Goal: Task Accomplishment & Management: Manage account settings

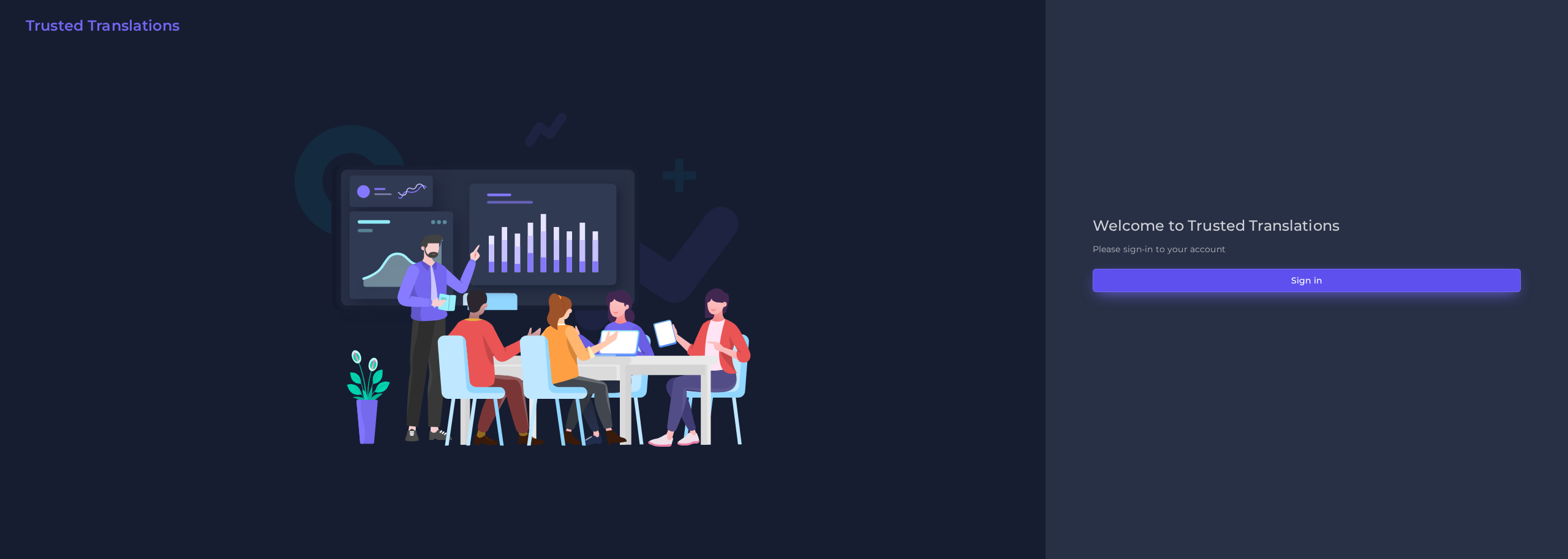
click at [1309, 282] on button "Sign in" at bounding box center [1307, 280] width 428 height 23
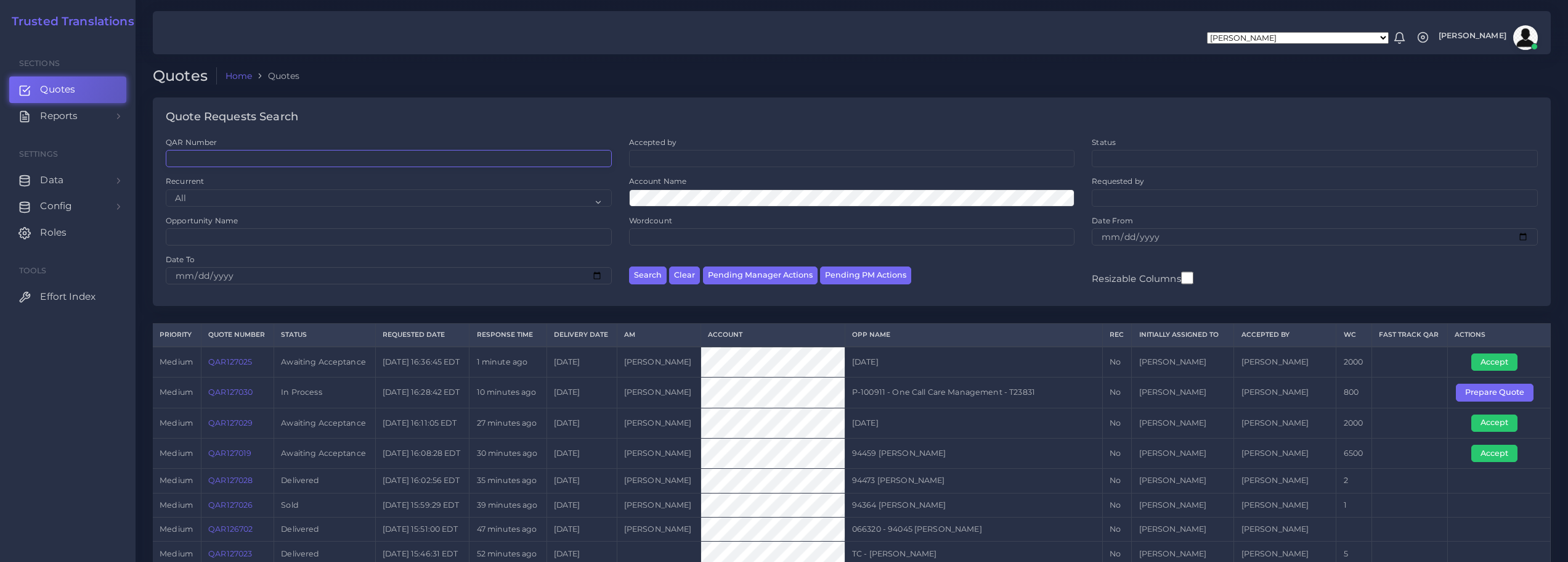
click at [285, 152] on input "QAR Number" at bounding box center [389, 158] width 446 height 17
paste input "QAR124689"
type input "QAR124689"
click at [650, 272] on button "Search" at bounding box center [648, 275] width 38 height 18
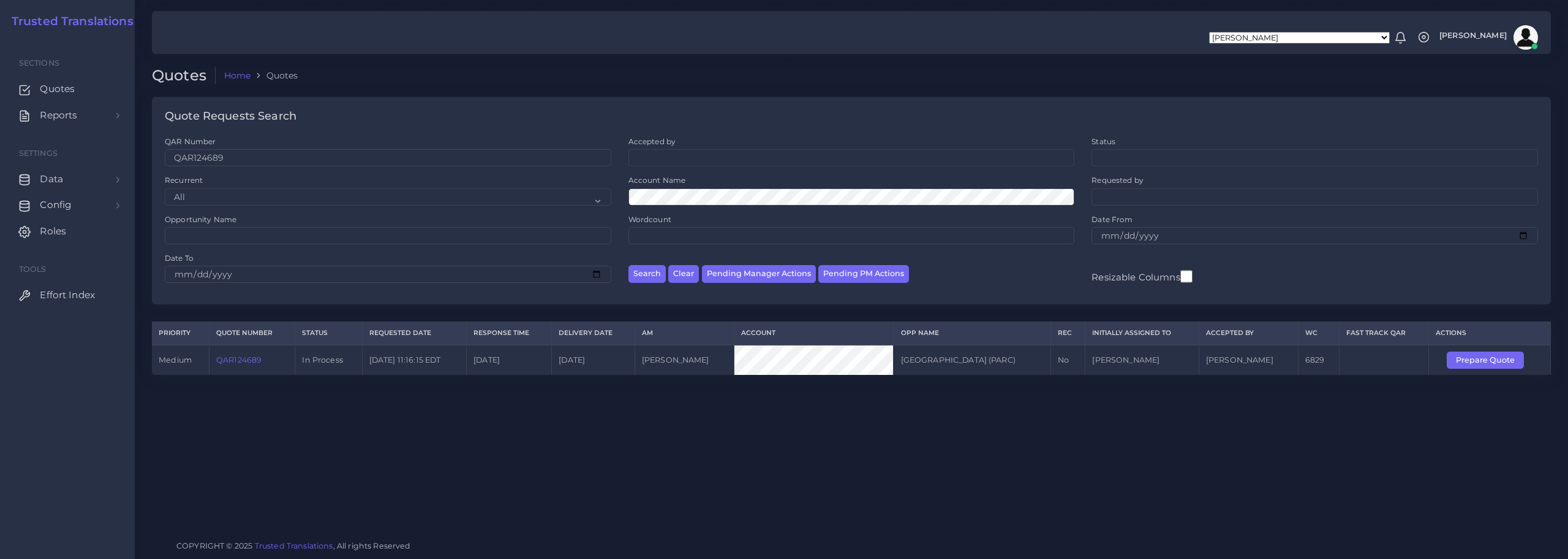
click at [236, 358] on link "QAR124689" at bounding box center [239, 360] width 45 height 9
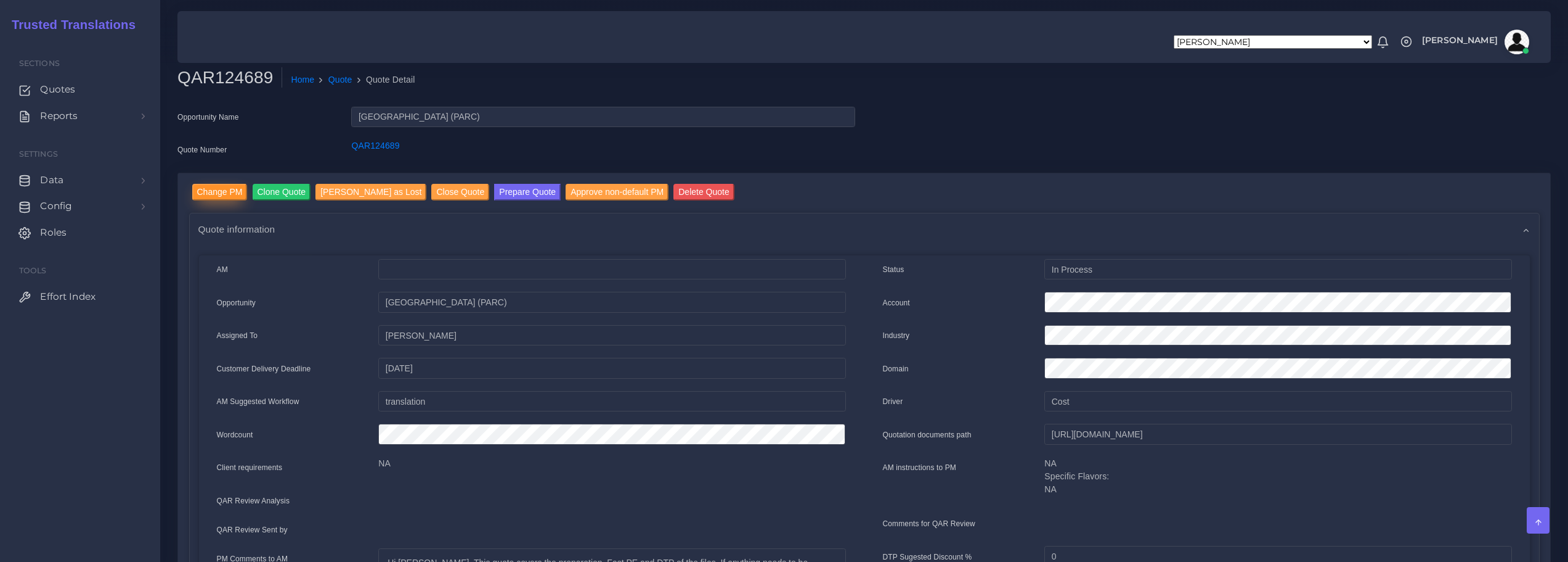
click at [228, 188] on input "Change PM" at bounding box center [219, 192] width 56 height 17
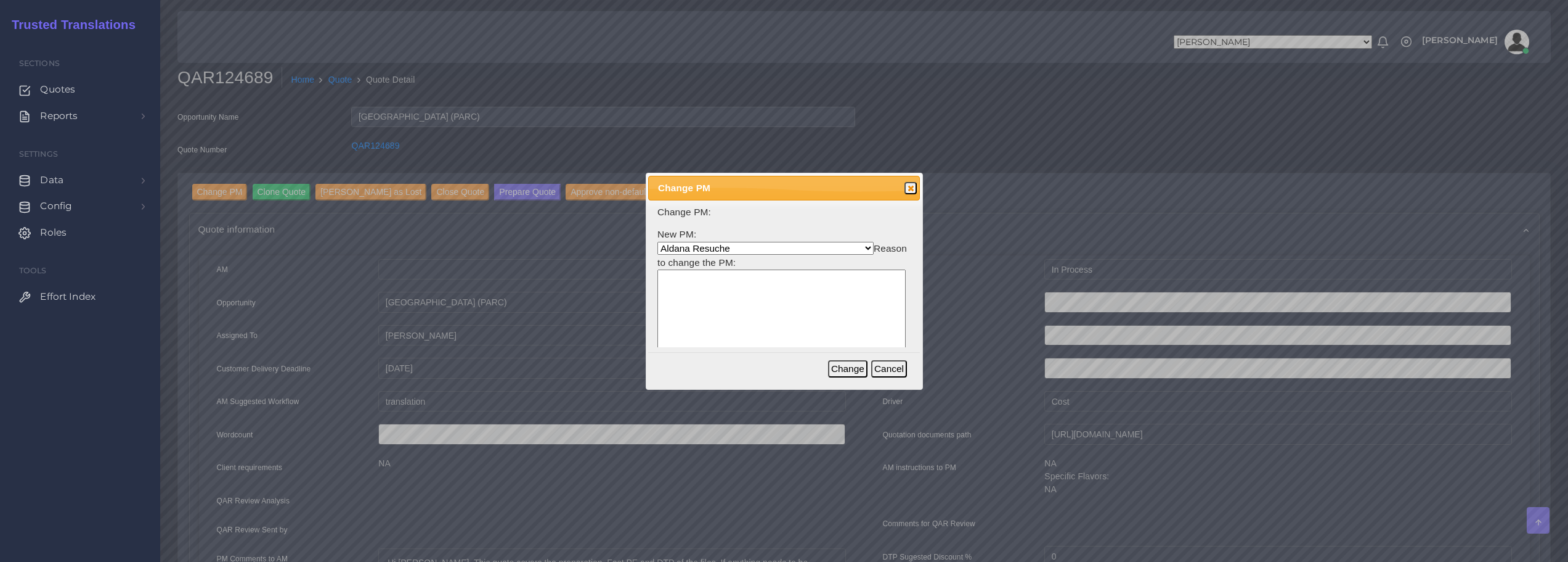
click at [717, 249] on select "Aldana Resuche Ana Whitby PM Beatriz Lacerda Dana Rossi (ACCOUNT ASSIGNED PM) D…" at bounding box center [766, 249] width 216 height 13
select select "53965373-4c25-f79f-28c7-55e5c69548ea"
click at [658, 242] on select "Aldana Resuche Ana Whitby PM Beatriz Lacerda Dana Rossi (ACCOUNT ASSIGNED PM) D…" at bounding box center [766, 249] width 216 height 13
click at [723, 328] on textarea at bounding box center [782, 328] width 248 height 118
type textarea "Beatriz is on leave."
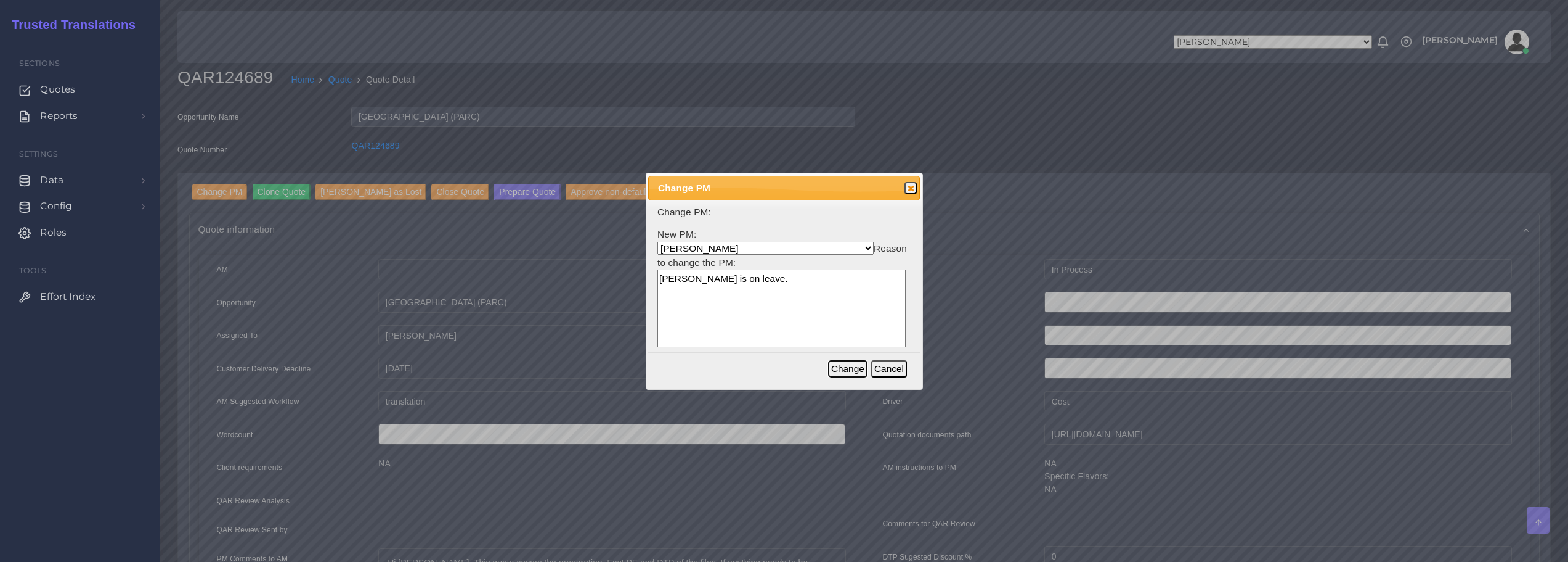
click at [849, 369] on button "Change" at bounding box center [848, 368] width 40 height 17
